Goal: Check status

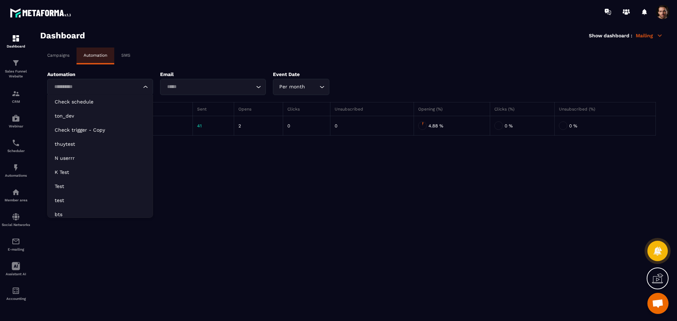
click at [115, 89] on input "Search for option" at bounding box center [97, 87] width 90 height 8
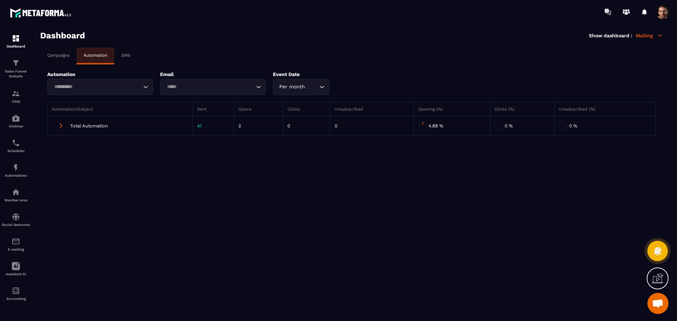
click at [83, 87] on input "Search for option" at bounding box center [97, 87] width 90 height 8
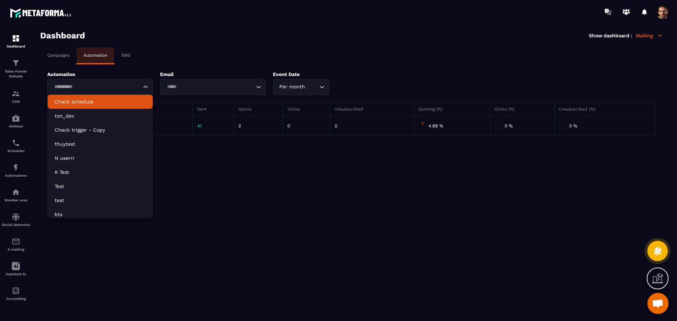
click at [84, 98] on p "Check schedule" at bounding box center [100, 101] width 91 height 7
click at [131, 85] on input "Search for option" at bounding box center [97, 87] width 90 height 8
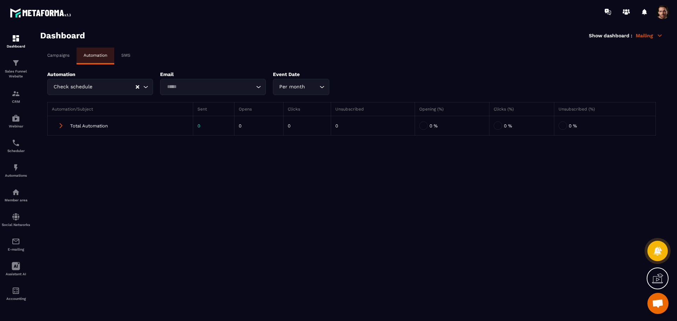
click at [63, 53] on p "Campaigns" at bounding box center [58, 55] width 22 height 5
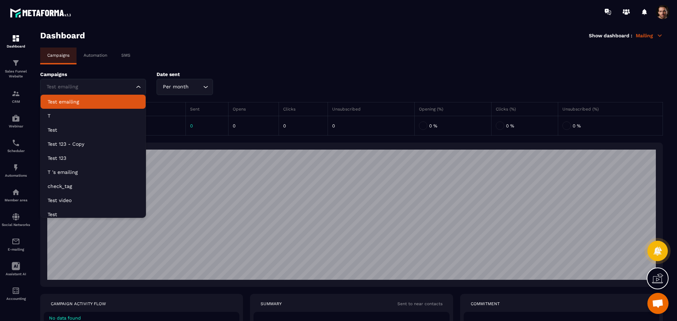
click at [93, 81] on div "Test emailing Loading..." at bounding box center [93, 87] width 106 height 16
click at [98, 83] on input "Search for option" at bounding box center [90, 87] width 90 height 8
click at [112, 86] on input "Search for option" at bounding box center [90, 87] width 90 height 8
